Goal: Task Accomplishment & Management: Complete application form

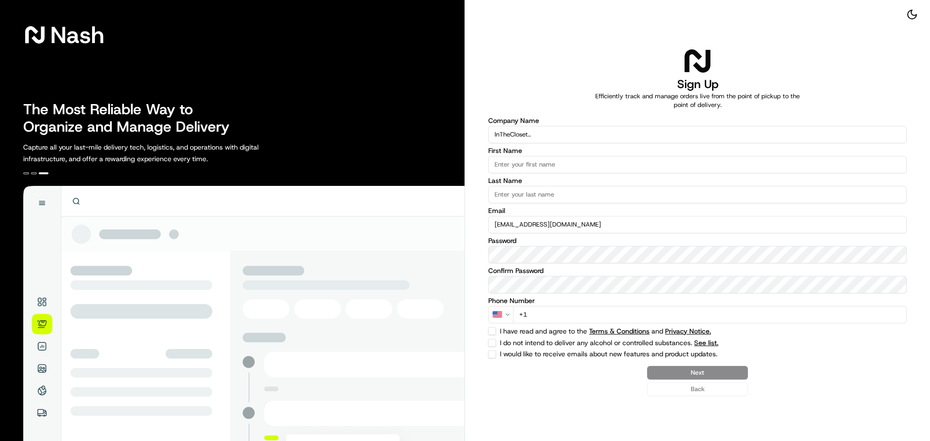
click at [560, 161] on input "First Name" at bounding box center [697, 164] width 418 height 17
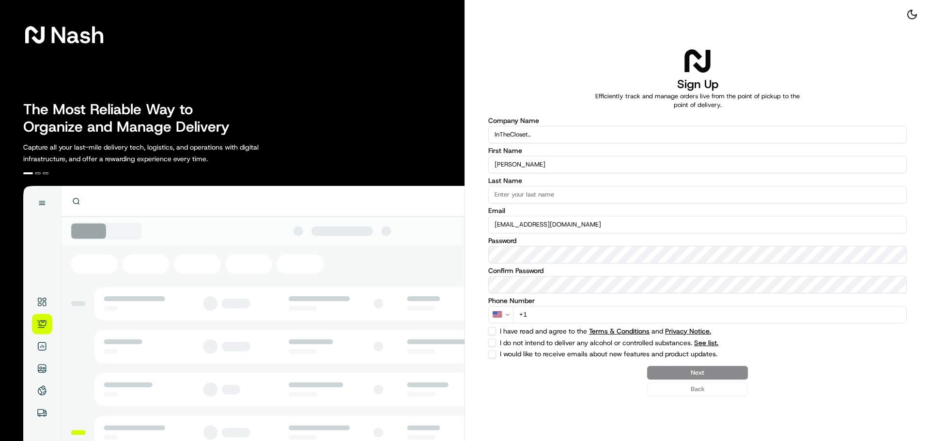
type input "[PERSON_NAME]"
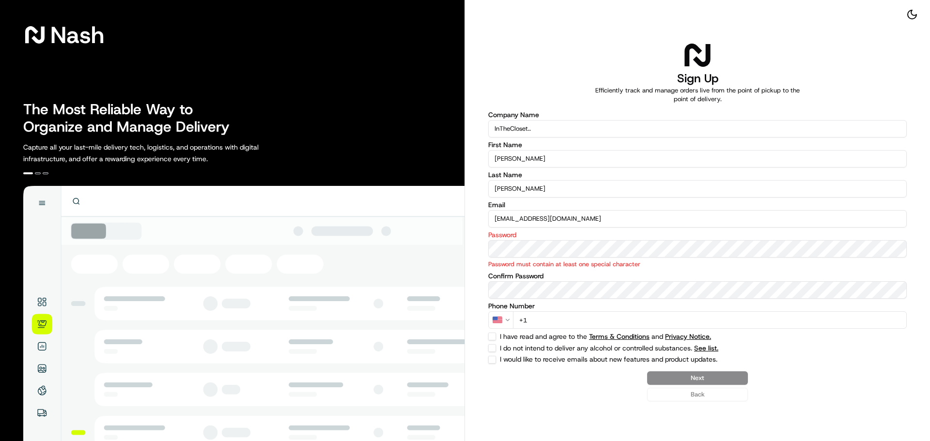
click at [502, 319] on html "Nash The Most Reliable Way to Organize and Manage Delivery Capture all your las…" at bounding box center [465, 220] width 930 height 441
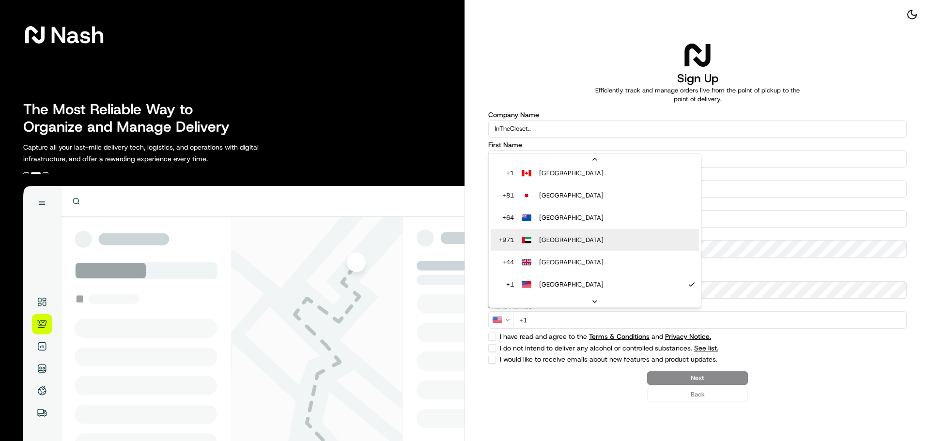
scroll to position [90, 0]
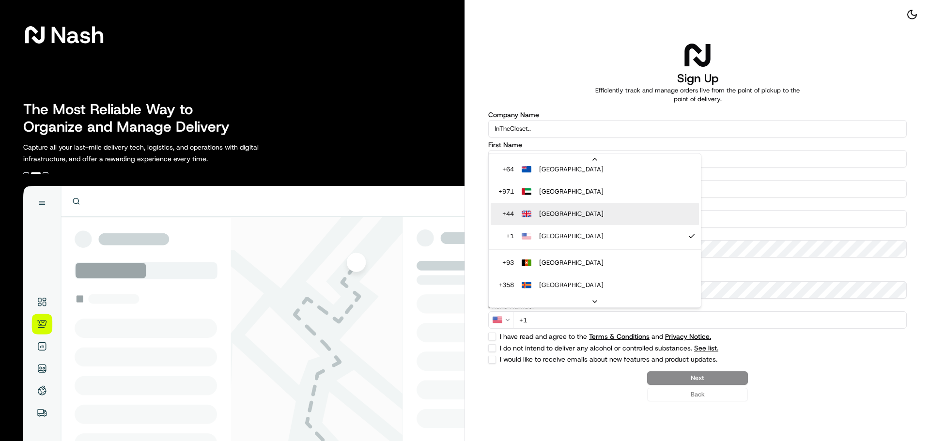
select select "GB"
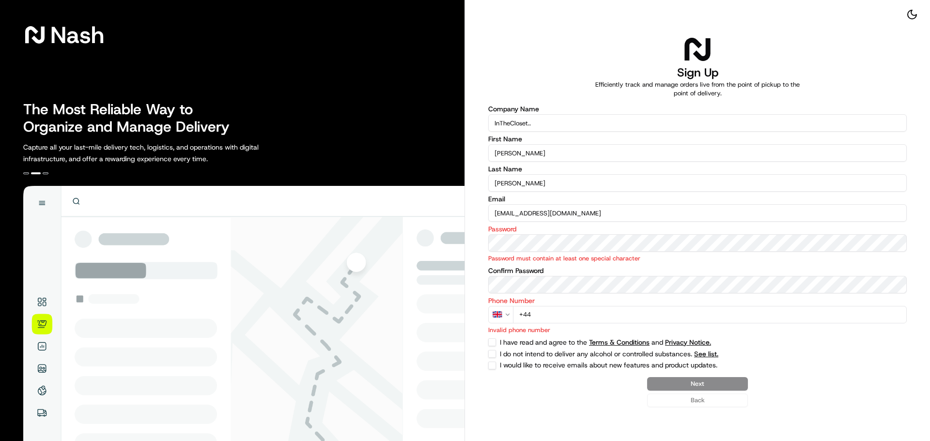
click at [559, 311] on input "+44" at bounding box center [710, 314] width 394 height 17
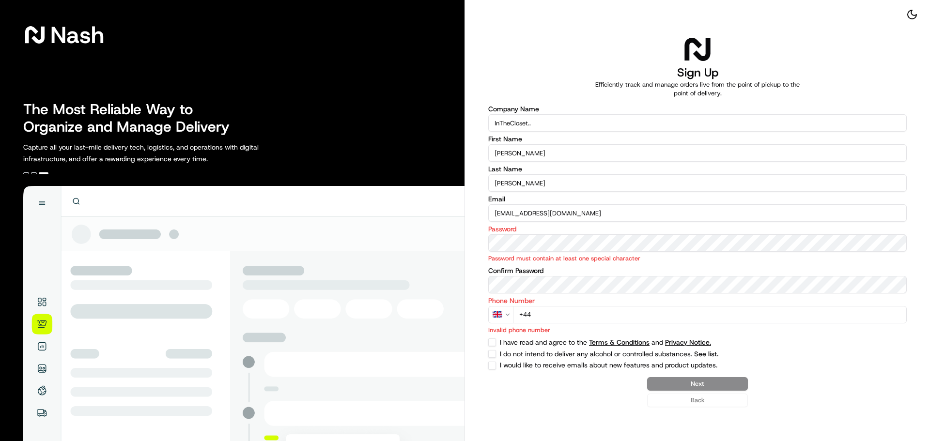
type input "[PHONE_NUMBER]"
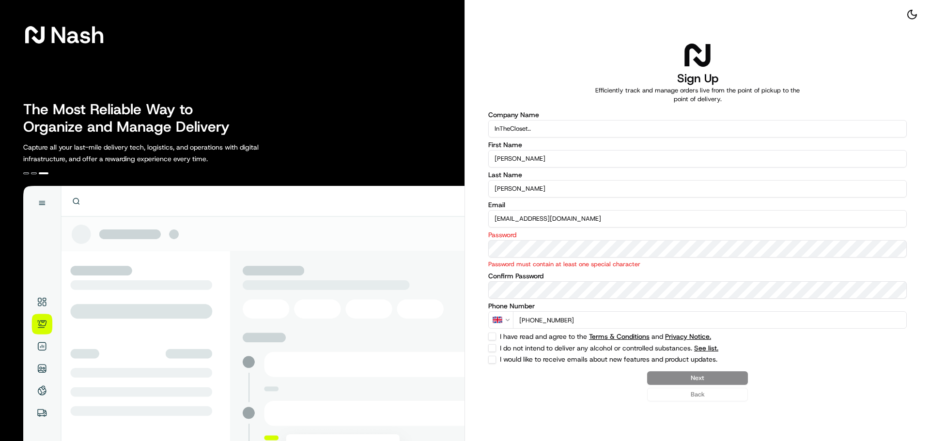
click at [448, 240] on div "Nash The Most Reliable Way to Organize and Manage Delivery Capture all your las…" at bounding box center [465, 220] width 930 height 441
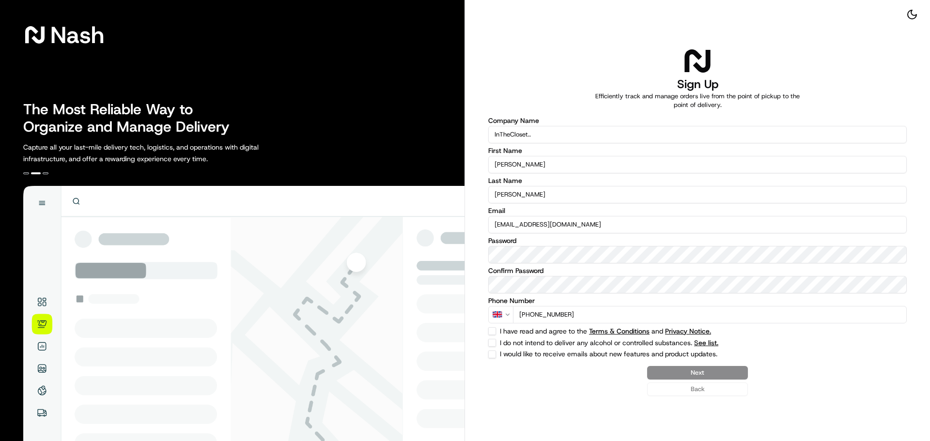
click at [707, 370] on div "Next Back" at bounding box center [697, 381] width 418 height 30
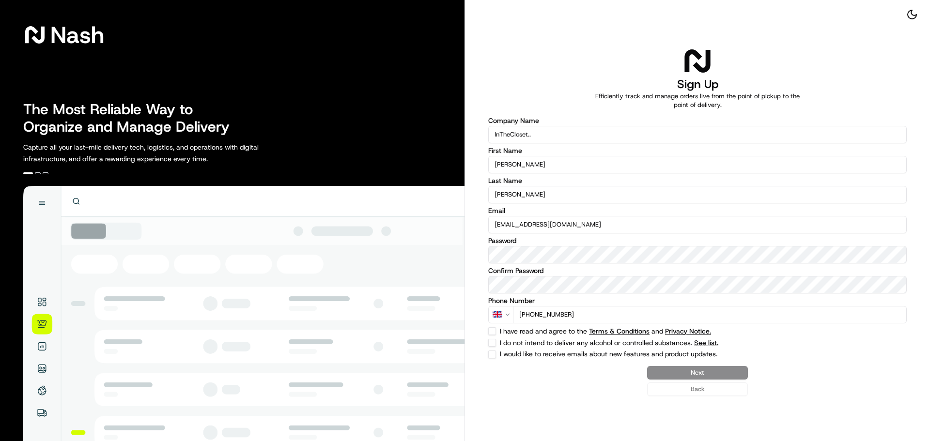
click at [693, 378] on div "Next Back" at bounding box center [697, 381] width 418 height 30
click at [696, 371] on div "Next Back" at bounding box center [697, 381] width 418 height 30
click at [585, 389] on div "Next Back" at bounding box center [697, 381] width 418 height 30
click at [568, 162] on input "[PERSON_NAME]" at bounding box center [697, 164] width 418 height 17
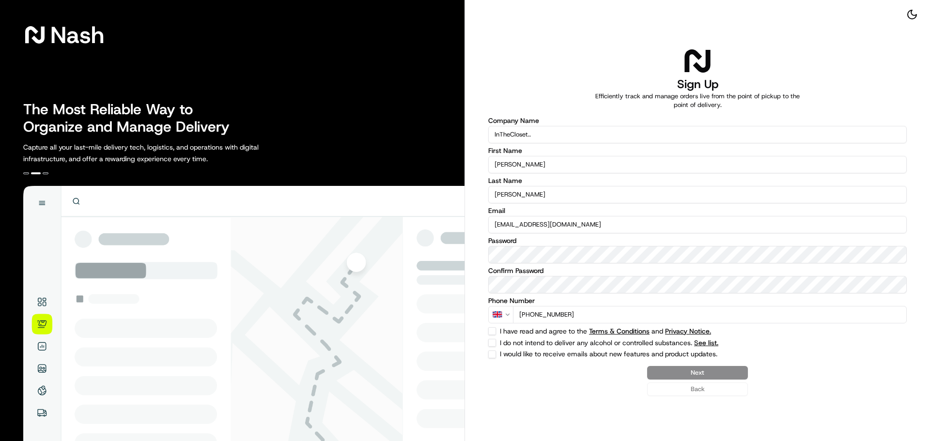
click at [580, 373] on div "Next Back" at bounding box center [697, 381] width 418 height 30
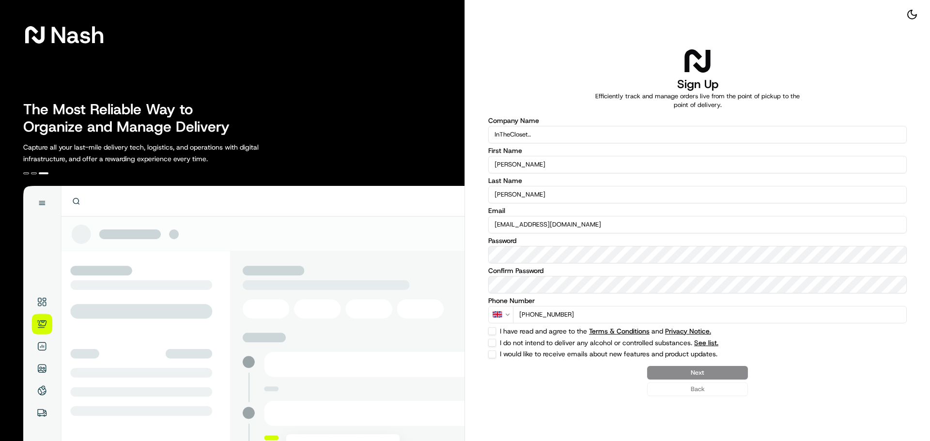
click at [707, 374] on div "Next Back" at bounding box center [697, 381] width 418 height 30
click at [499, 330] on div "I have read and agree to the Terms & Conditions and Privacy Notice." at bounding box center [697, 331] width 418 height 8
click at [493, 333] on button "I have read and agree to the Terms & Conditions and Privacy Notice." at bounding box center [492, 331] width 8 height 8
checkbox input "true"
click at [493, 344] on button "I do not intend to deliver any alcohol or controlled substances. See list." at bounding box center [492, 343] width 8 height 8
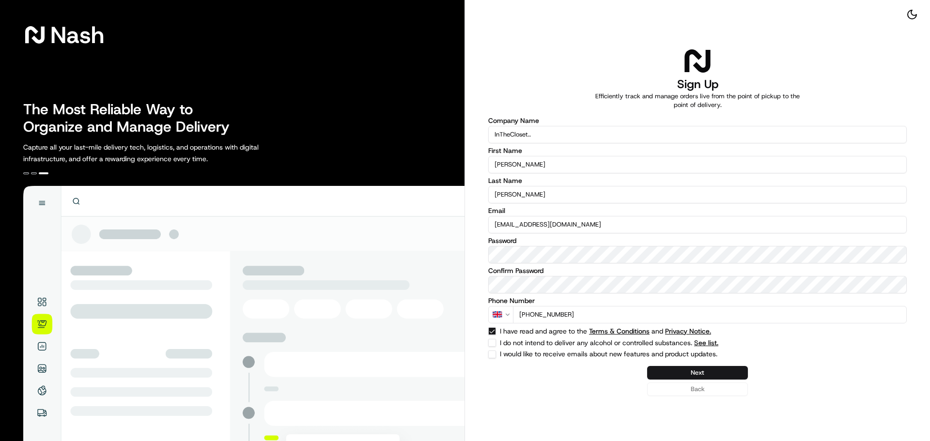
checkbox input "true"
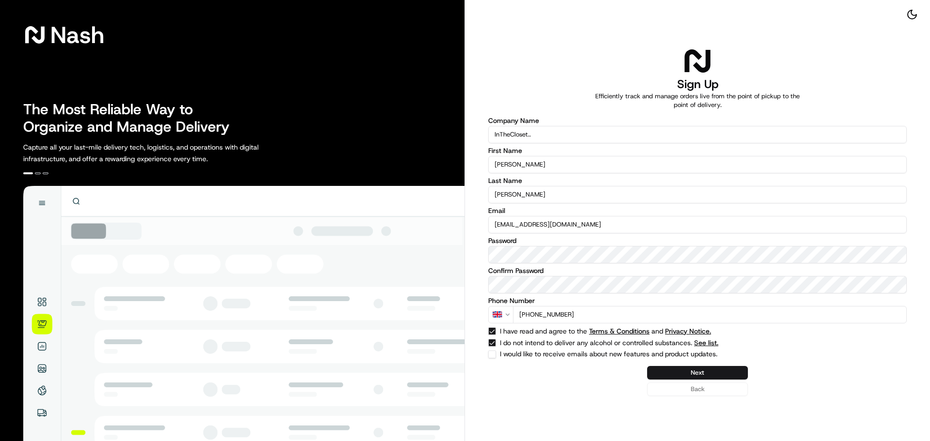
click at [494, 351] on button "I would like to receive emails about new features and product updates." at bounding box center [492, 355] width 8 height 8
checkbox input "true"
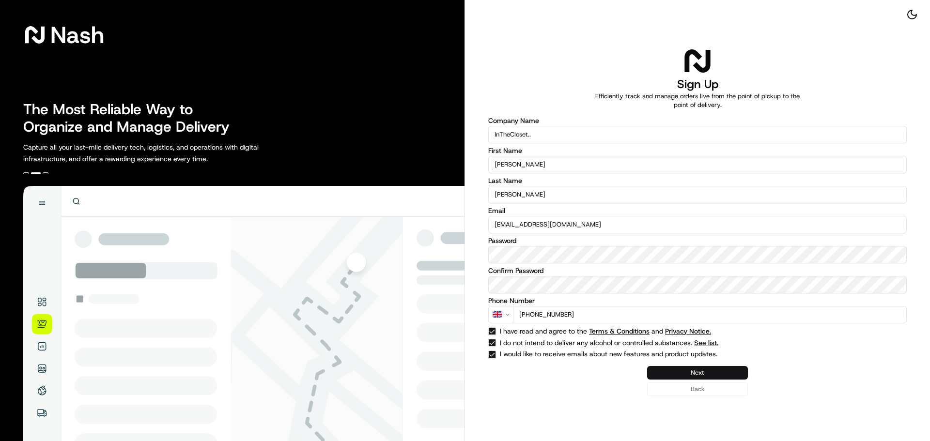
click at [687, 371] on button "Next" at bounding box center [697, 373] width 101 height 14
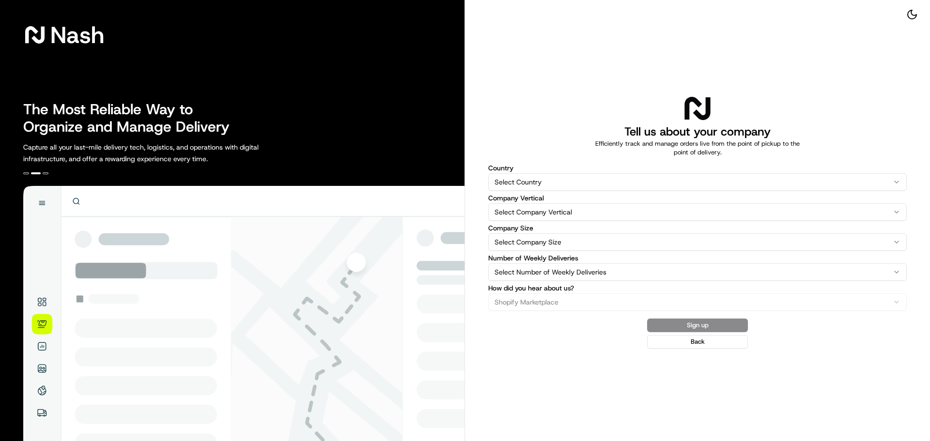
click at [529, 184] on html "[PERSON_NAME] The Most Reliable Way to Organize and Manage Delivery Capture all…" at bounding box center [465, 220] width 930 height 441
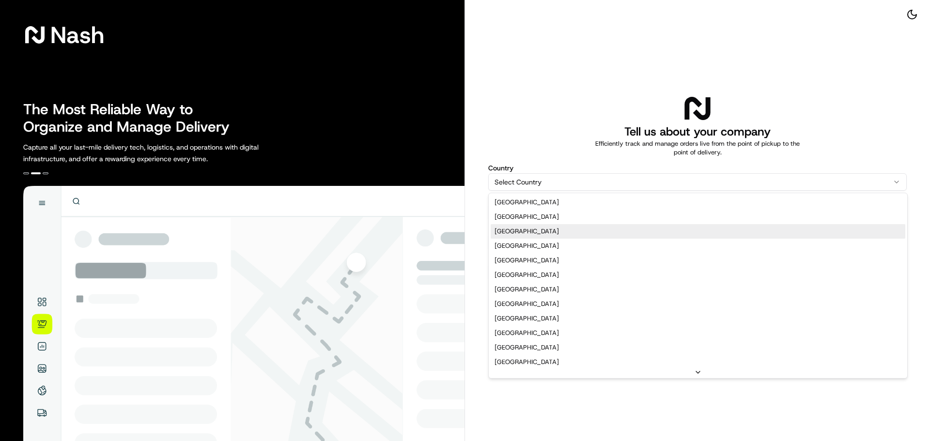
select select "GB"
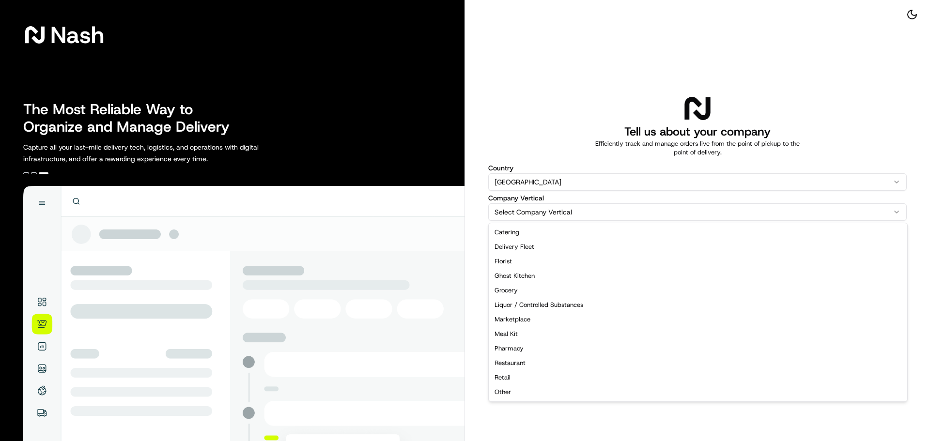
click at [526, 212] on html "[PERSON_NAME] The Most Reliable Way to Organize and Manage Delivery Capture all…" at bounding box center [465, 220] width 930 height 441
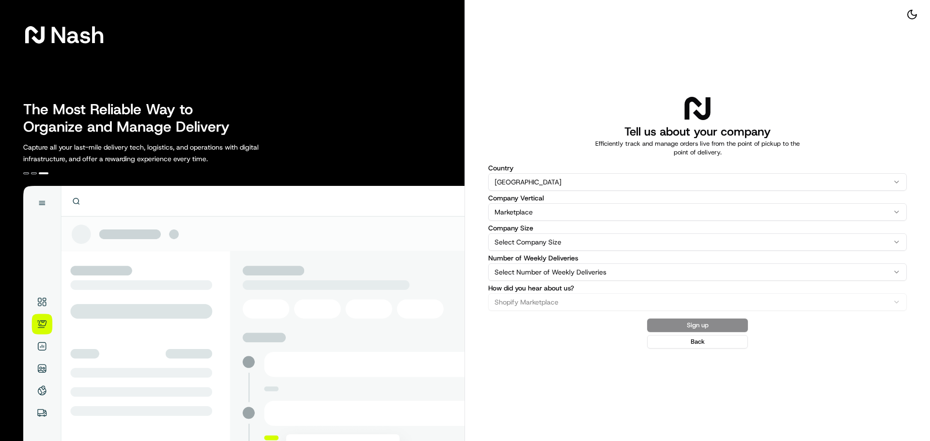
click at [552, 215] on html "Nash The Most Reliable Way to Organize and Manage Delivery Capture all your las…" at bounding box center [465, 220] width 930 height 441
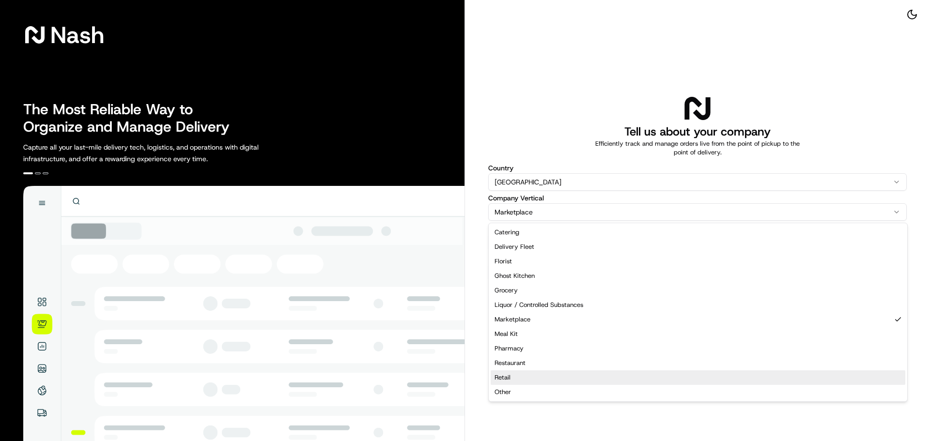
select select "Retail"
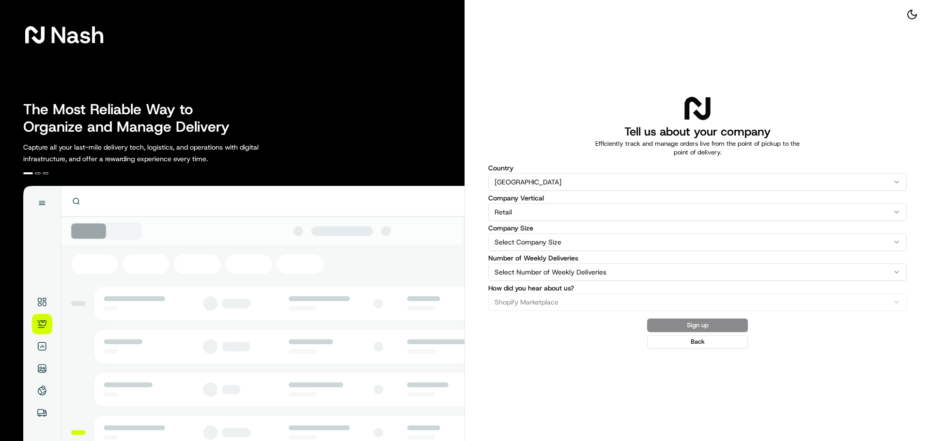
click at [534, 249] on html "[PERSON_NAME] The Most Reliable Way to Organize and Manage Delivery Capture all…" at bounding box center [465, 220] width 930 height 441
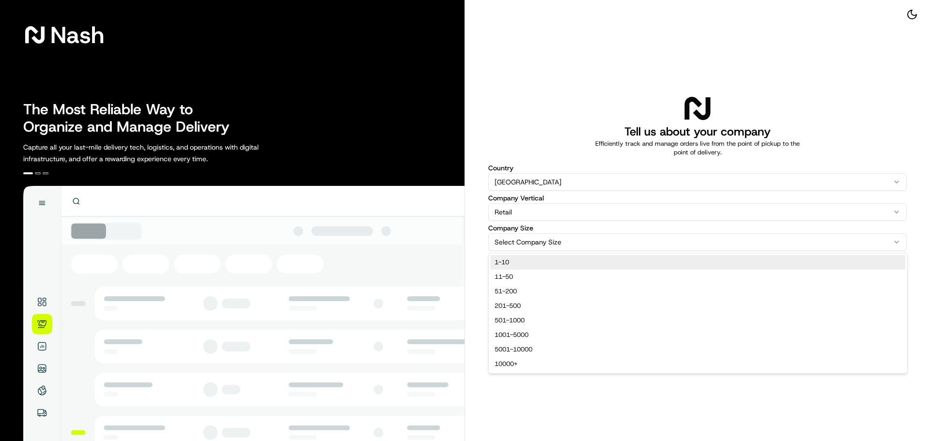
select select "1-10"
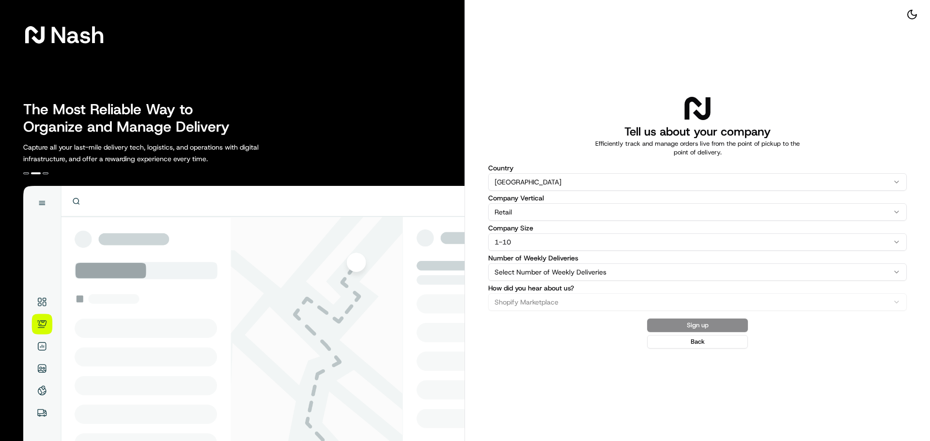
click at [530, 271] on html "[PERSON_NAME] The Most Reliable Way to Organize and Manage Delivery Capture all…" at bounding box center [465, 220] width 930 height 441
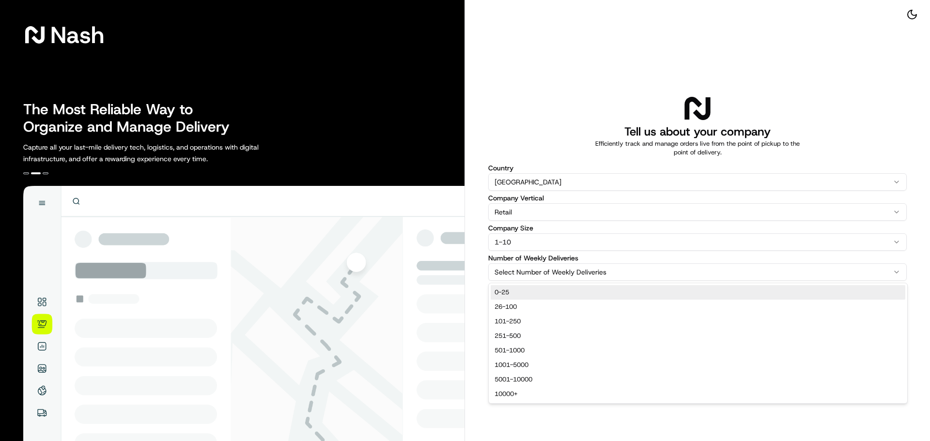
select select "0-25"
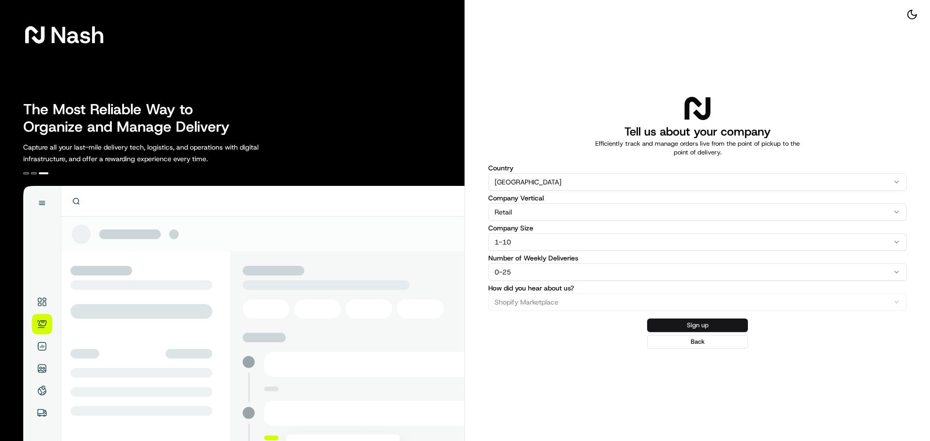
click at [681, 327] on button "Sign up" at bounding box center [697, 326] width 101 height 14
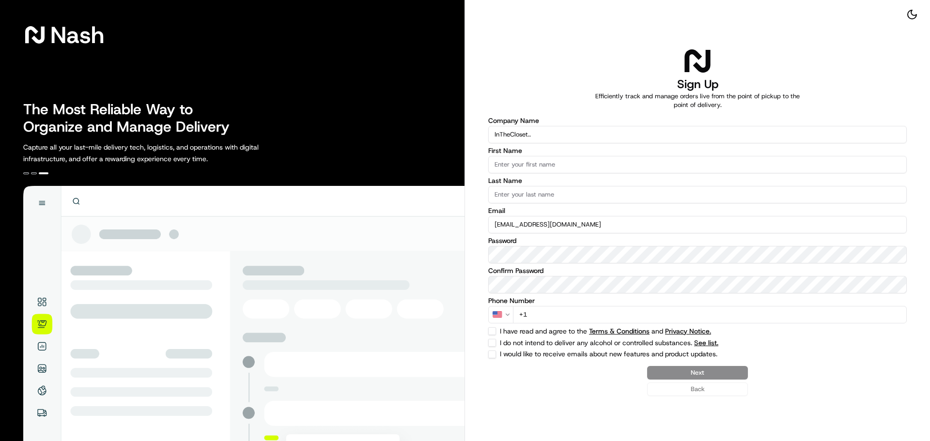
click at [523, 171] on input "First Name" at bounding box center [697, 164] width 418 height 17
click at [520, 164] on input "First Name" at bounding box center [697, 164] width 418 height 17
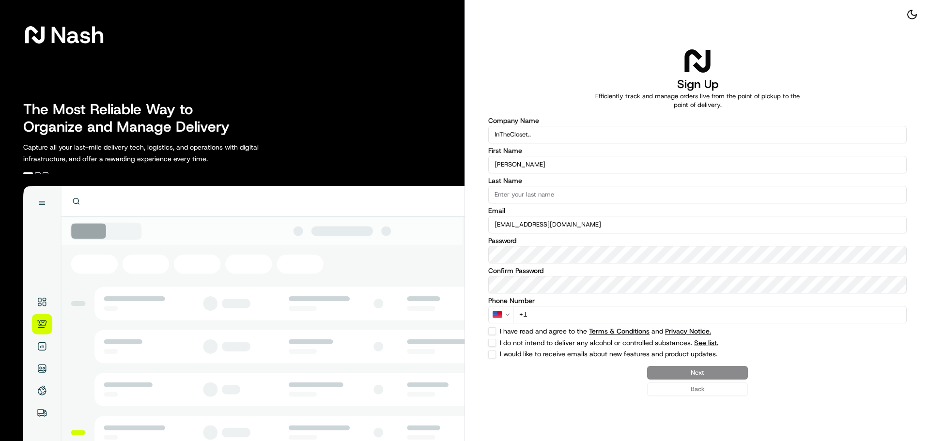
type input "[PERSON_NAME]"
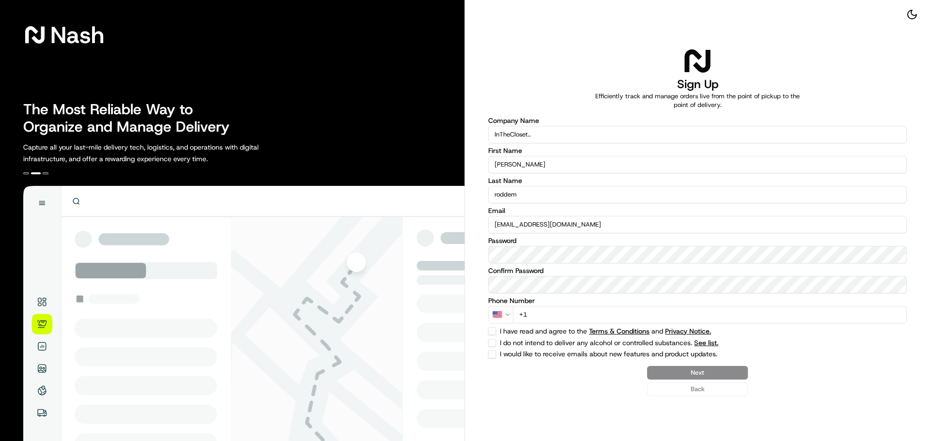
type input "roddem"
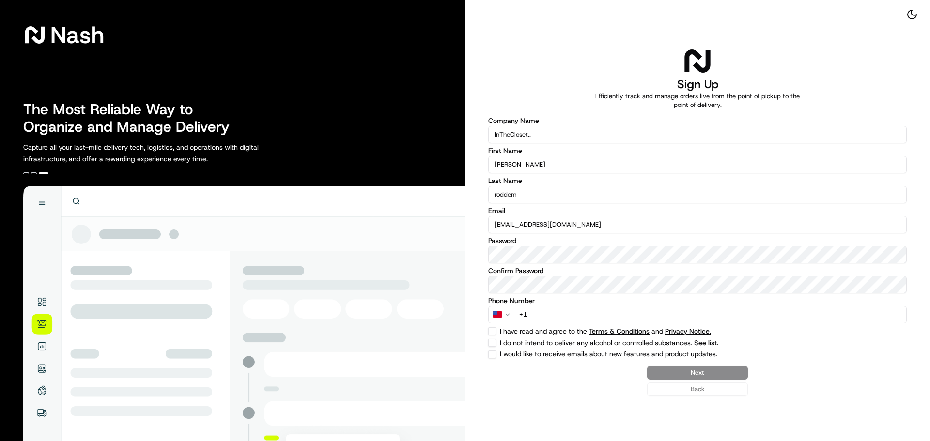
click at [492, 329] on button "I have read and agree to the Terms & Conditions and Privacy Notice." at bounding box center [492, 331] width 8 height 8
checkbox input "true"
drag, startPoint x: 493, startPoint y: 340, endPoint x: 494, endPoint y: 345, distance: 4.9
click at [493, 340] on button "I do not intend to deliver any alcohol or controlled substances. See list." at bounding box center [492, 343] width 8 height 8
checkbox input "true"
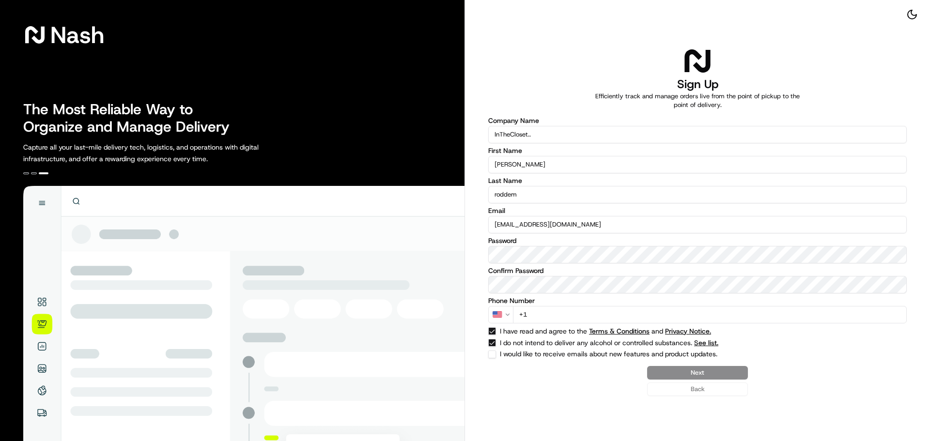
click at [495, 353] on button "I would like to receive emails about new features and product updates." at bounding box center [492, 355] width 8 height 8
checkbox input "true"
click at [692, 374] on div "Next Back" at bounding box center [697, 381] width 418 height 30
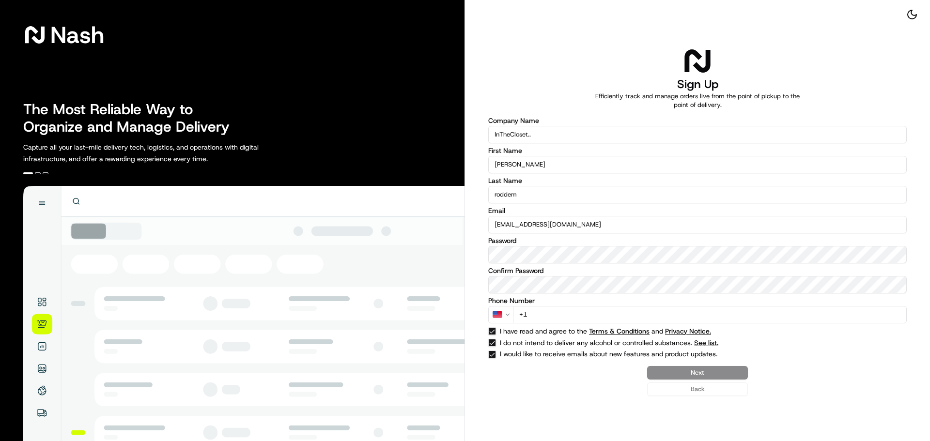
click at [560, 312] on input "+1" at bounding box center [710, 314] width 394 height 17
drag, startPoint x: 554, startPoint y: 316, endPoint x: 529, endPoint y: 315, distance: 24.7
click at [530, 315] on input "+1" at bounding box center [710, 314] width 394 height 17
click at [505, 316] on html "[PERSON_NAME] The Most Reliable Way to Organize and Manage Delivery Capture all…" at bounding box center [465, 220] width 930 height 441
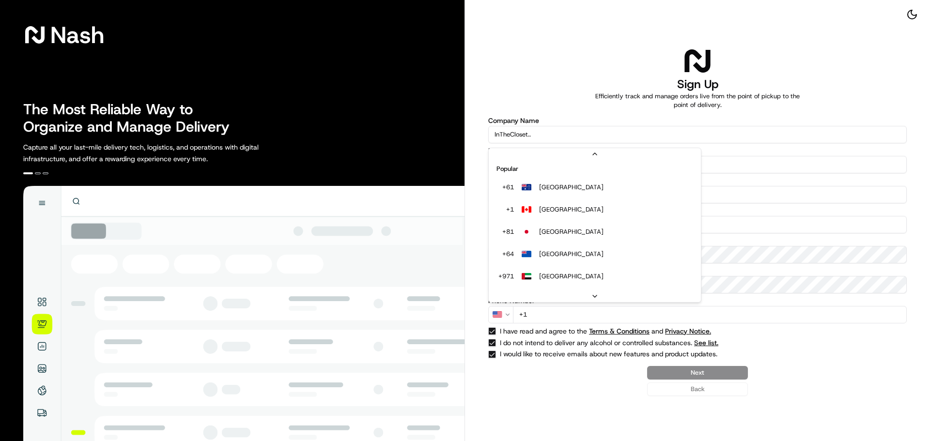
scroll to position [42, 0]
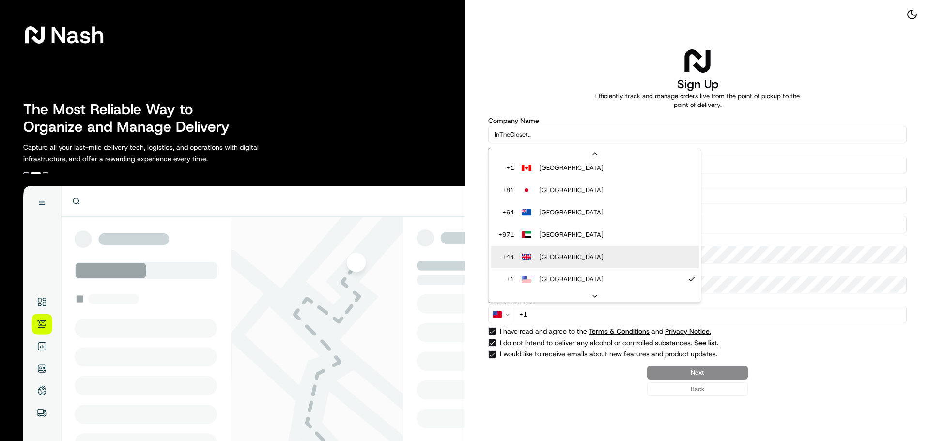
select select "GB"
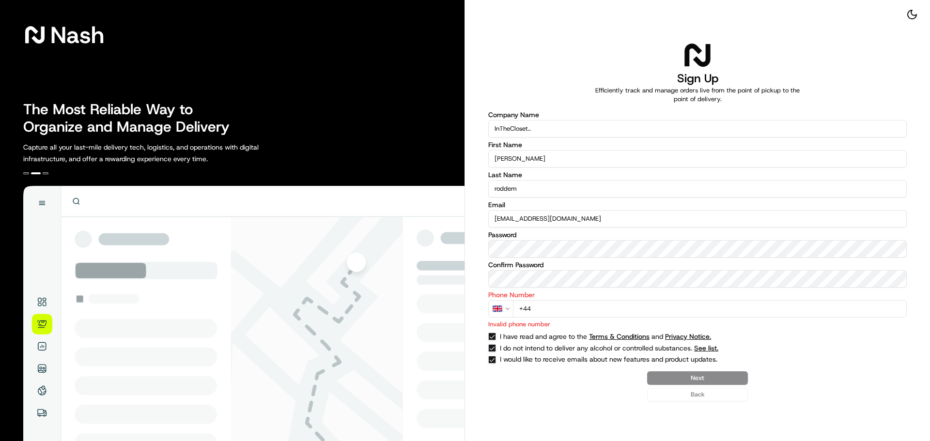
click at [577, 311] on input "+44" at bounding box center [710, 308] width 394 height 17
type input "[PHONE_NUMBER]"
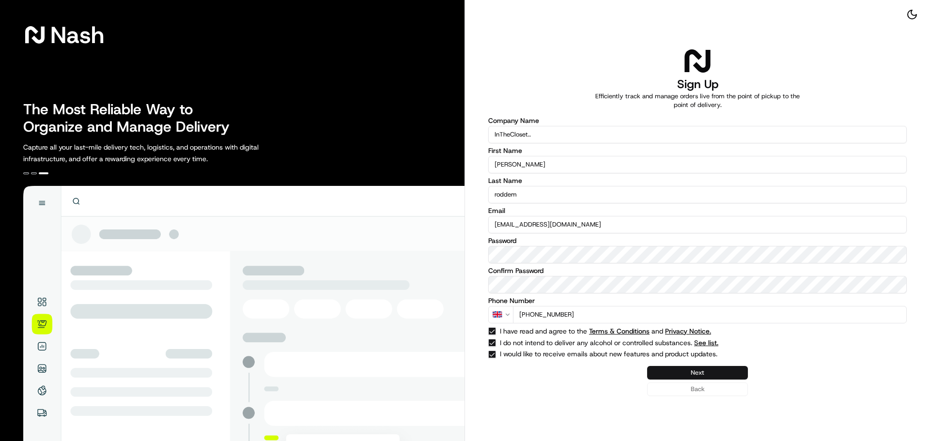
click at [699, 373] on button "Next" at bounding box center [697, 373] width 101 height 14
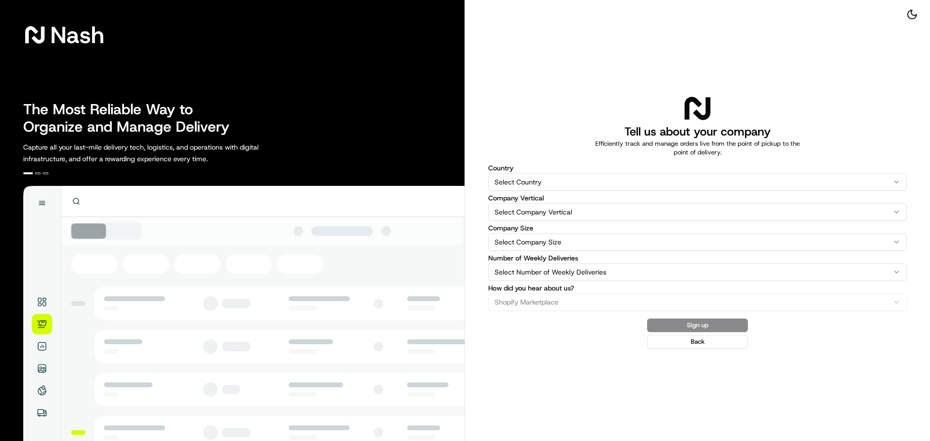
click at [526, 182] on html "[PERSON_NAME] The Most Reliable Way to Organize and Manage Delivery Capture all…" at bounding box center [465, 220] width 930 height 441
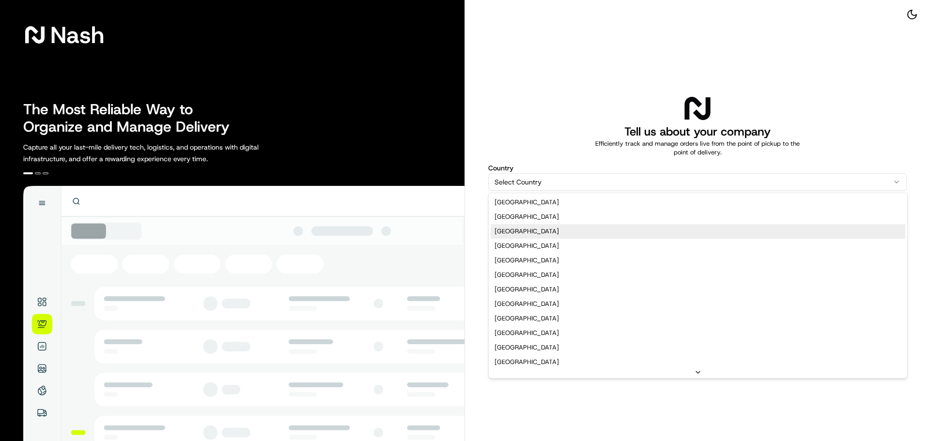
select select "GB"
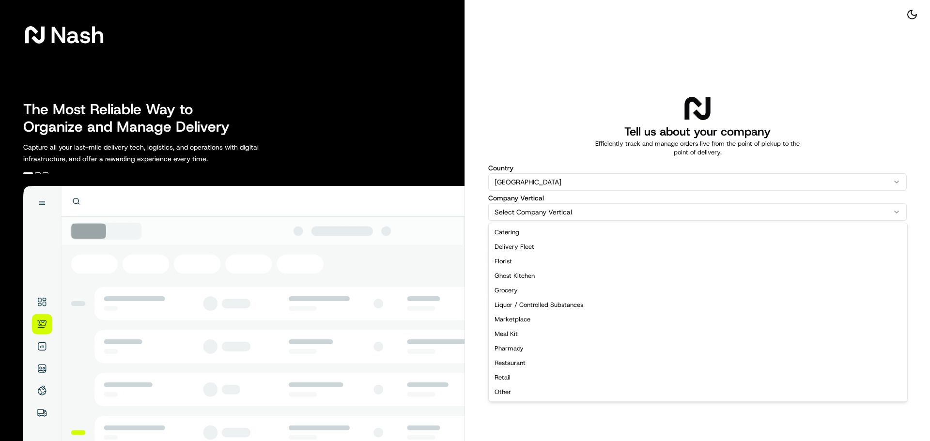
click at [531, 213] on html "[PERSON_NAME] The Most Reliable Way to Organize and Manage Delivery Capture all…" at bounding box center [465, 220] width 930 height 441
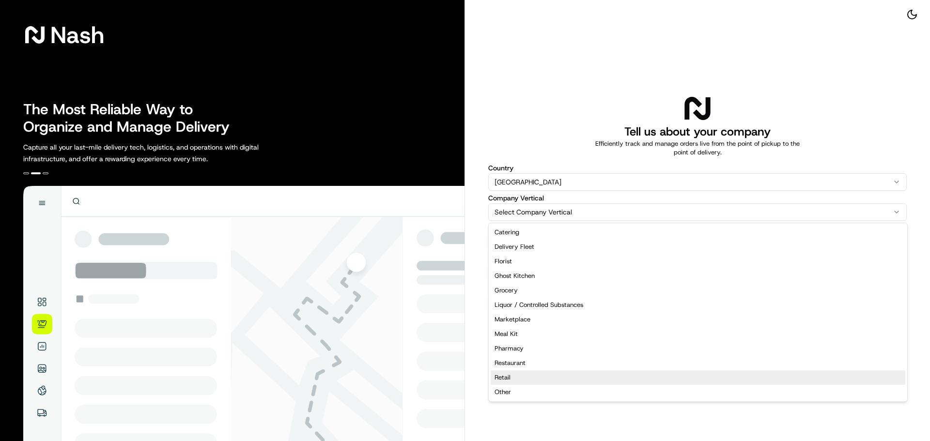
select select "Retail"
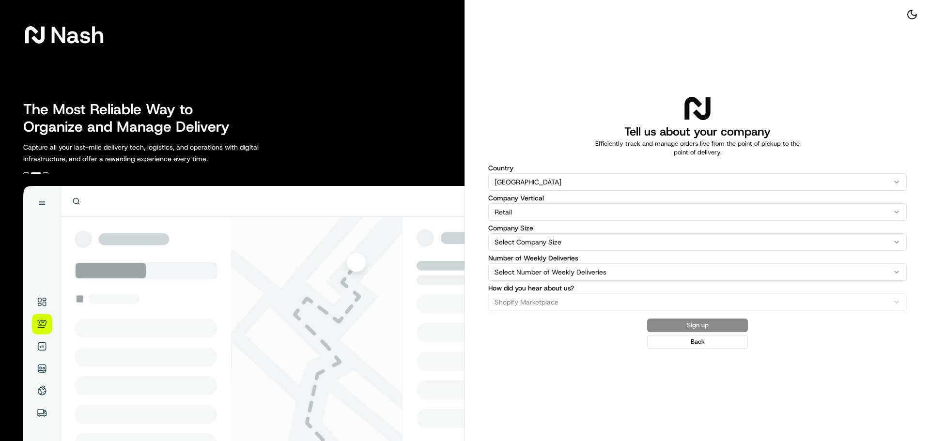
click at [532, 236] on html "[PERSON_NAME] The Most Reliable Way to Organize and Manage Delivery Capture all…" at bounding box center [465, 220] width 930 height 441
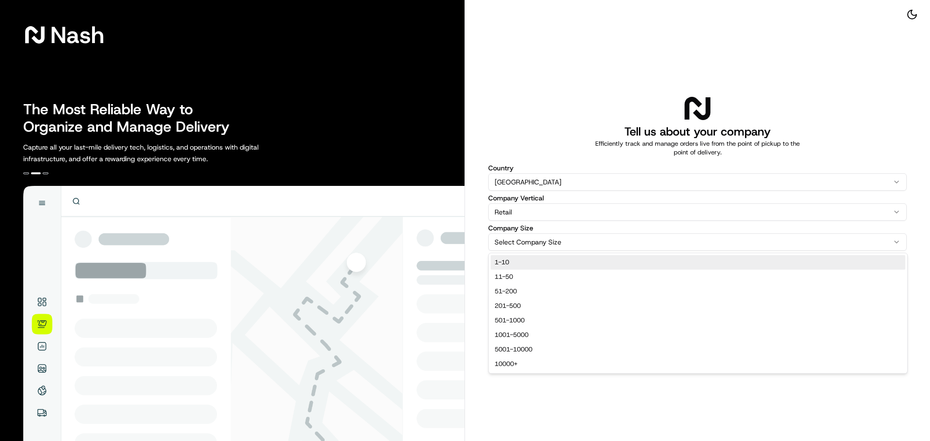
select select "1-10"
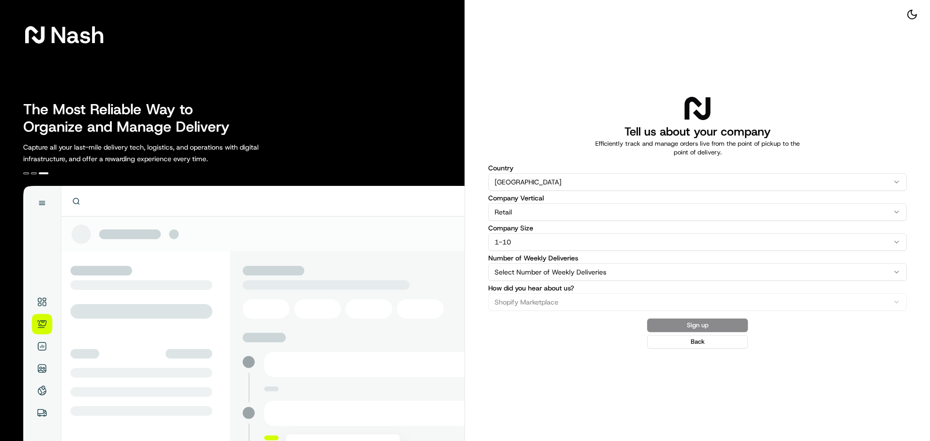
click at [526, 269] on html "[PERSON_NAME] The Most Reliable Way to Organize and Manage Delivery Capture all…" at bounding box center [465, 220] width 930 height 441
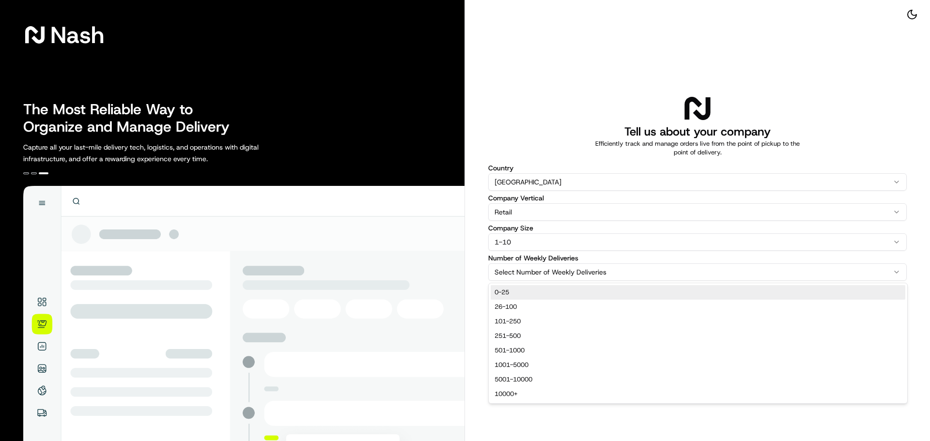
select select "0-25"
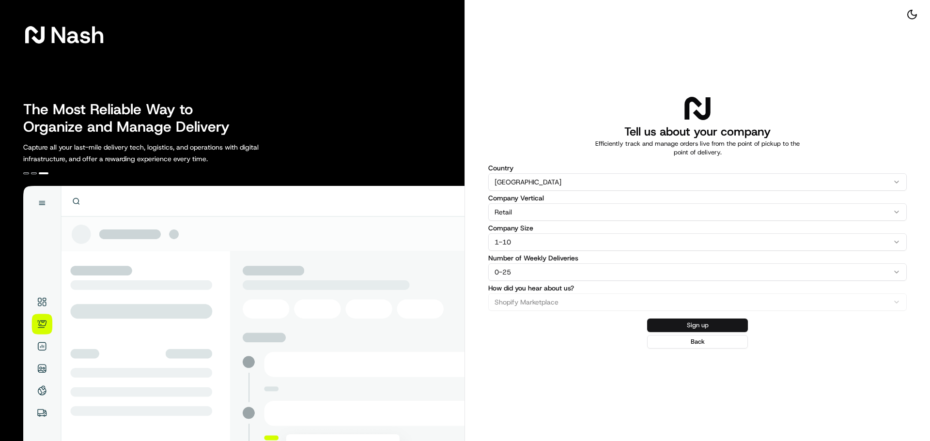
click at [665, 325] on button "Sign up" at bounding box center [697, 326] width 101 height 14
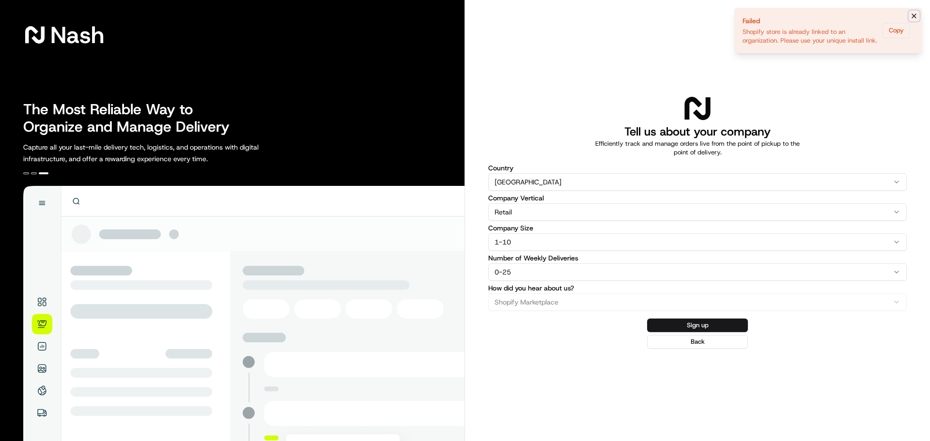
click at [915, 15] on icon "Notifications (F8)" at bounding box center [914, 16] width 8 height 8
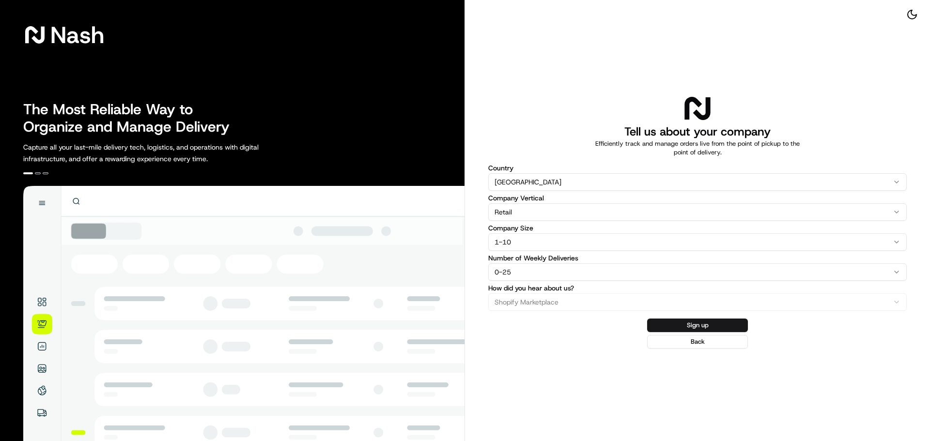
click at [61, 33] on span "Nash" at bounding box center [77, 34] width 54 height 19
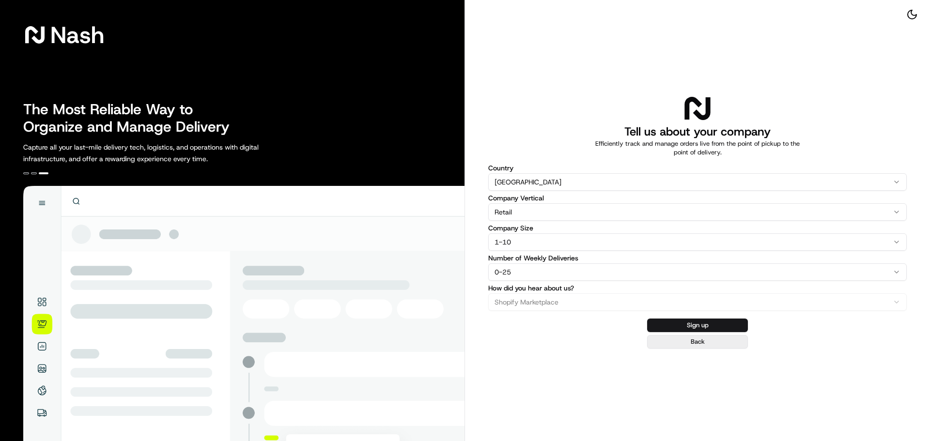
click at [698, 341] on button "Back" at bounding box center [697, 342] width 101 height 14
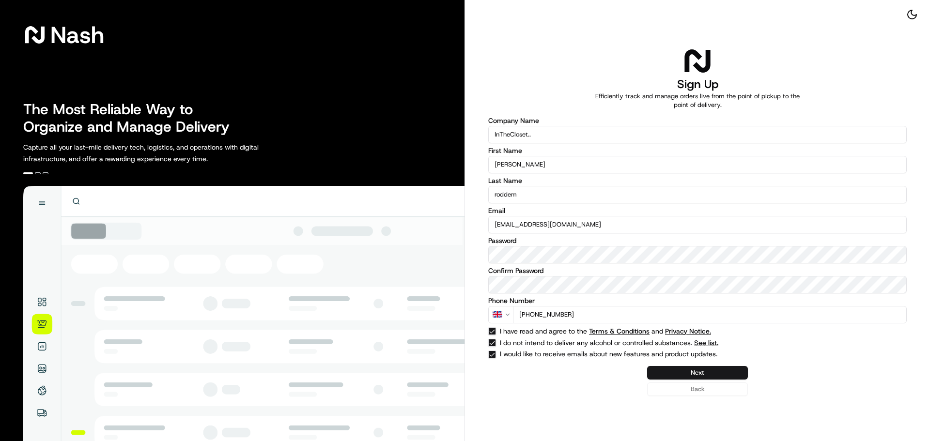
click at [694, 390] on div "Next Back" at bounding box center [697, 381] width 418 height 30
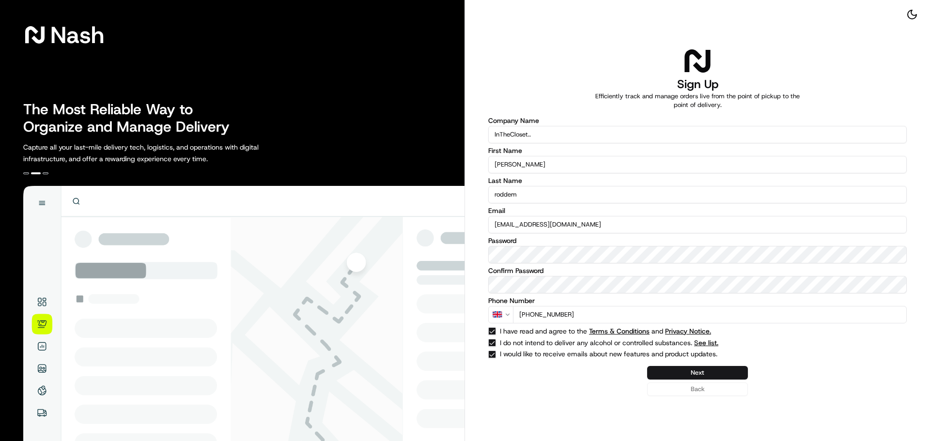
click at [558, 193] on input "roddem" at bounding box center [697, 194] width 418 height 17
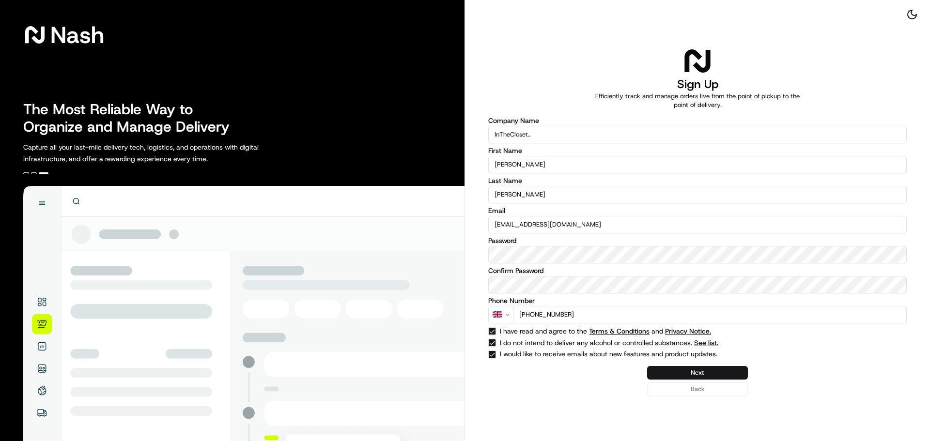
type input "[PERSON_NAME]"
drag, startPoint x: 575, startPoint y: 226, endPoint x: 283, endPoint y: 202, distance: 292.4
click at [286, 199] on div "[PERSON_NAME] The Most Reliable Way to Organize and Manage Delivery Capture all…" at bounding box center [465, 220] width 930 height 441
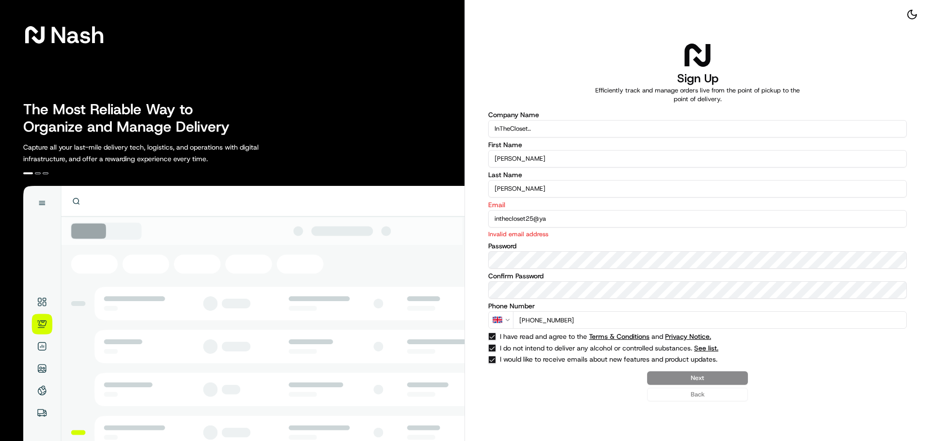
type input "inthecloset25@yah"
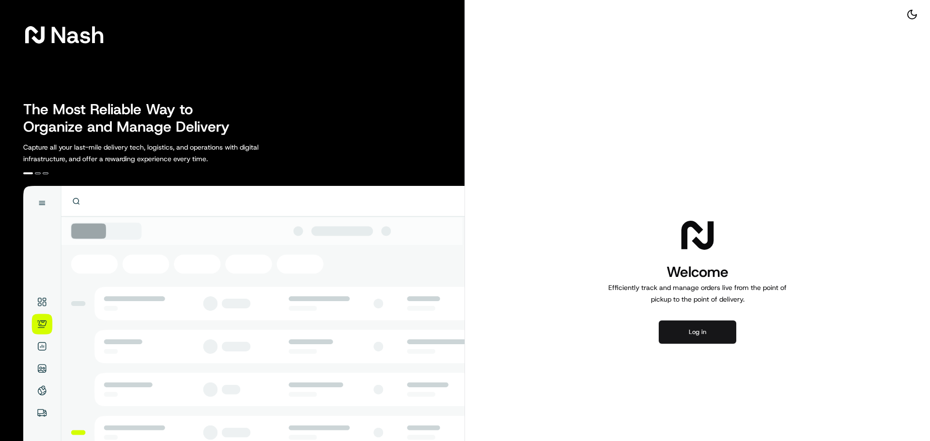
click at [702, 322] on button "Log in" at bounding box center [696, 332] width 77 height 23
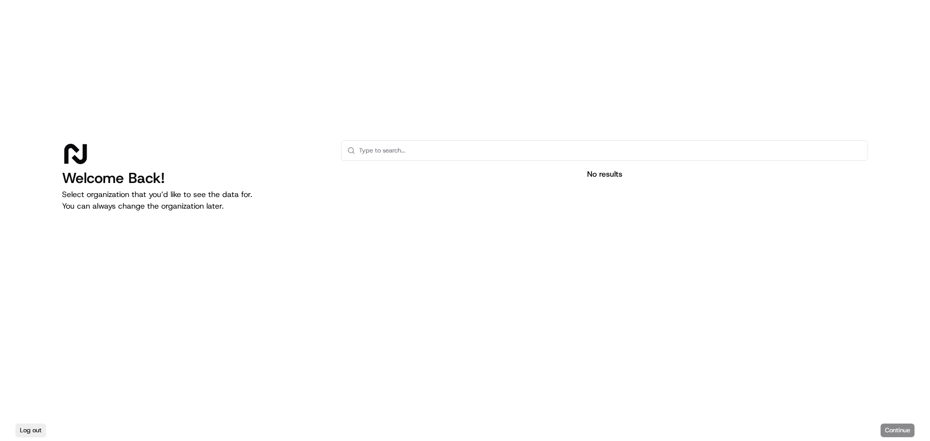
click at [386, 150] on input "text" at bounding box center [610, 150] width 503 height 19
type input "[DOMAIN_NAME]"
drag, startPoint x: 440, startPoint y: 158, endPoint x: 319, endPoint y: 160, distance: 121.1
click at [311, 153] on div "Welcome Back! Select organization that you’d like to see the data for. You can …" at bounding box center [465, 240] width 806 height 201
click at [424, 157] on input "text" at bounding box center [610, 150] width 503 height 19
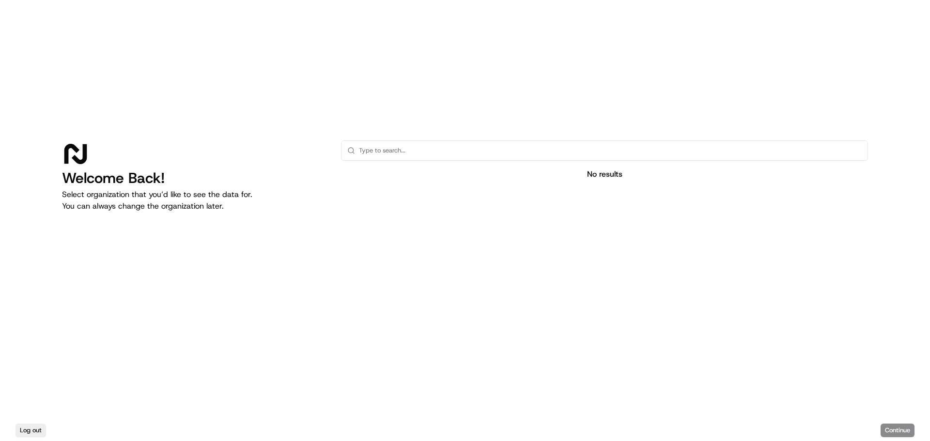
click at [901, 432] on div "Log out Continue" at bounding box center [465, 430] width 930 height 21
click at [462, 154] on input "text" at bounding box center [610, 150] width 503 height 19
paste input "inthecloset.shop"
drag, startPoint x: 442, startPoint y: 151, endPoint x: 258, endPoint y: 153, distance: 183.5
click at [246, 141] on div "Welcome Back! Select organization that you’d like to see the data for. You can …" at bounding box center [465, 240] width 806 height 201
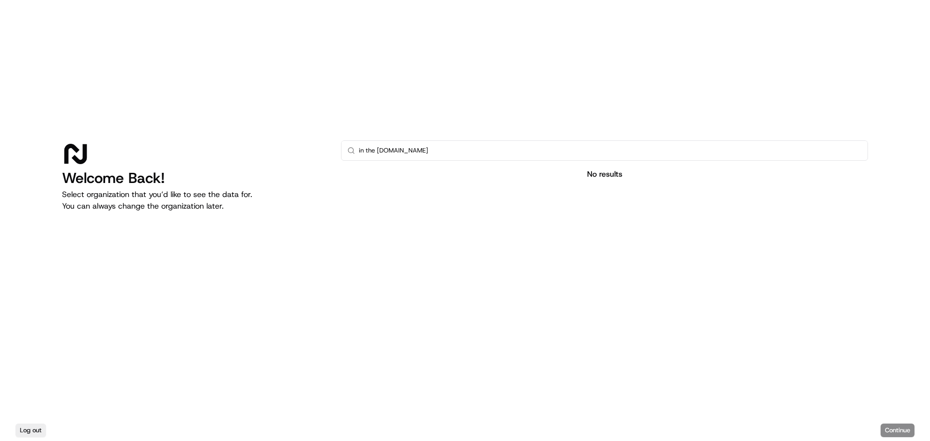
paste input "text"
type input "inthecloset.shop"
